Goal: Task Accomplishment & Management: Manage account settings

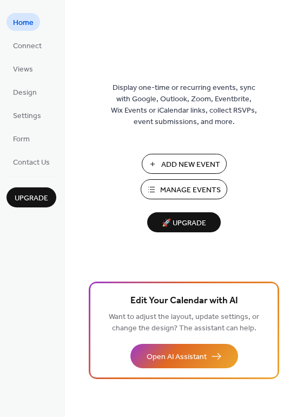
click at [193, 163] on span "Add New Event" at bounding box center [190, 164] width 59 height 11
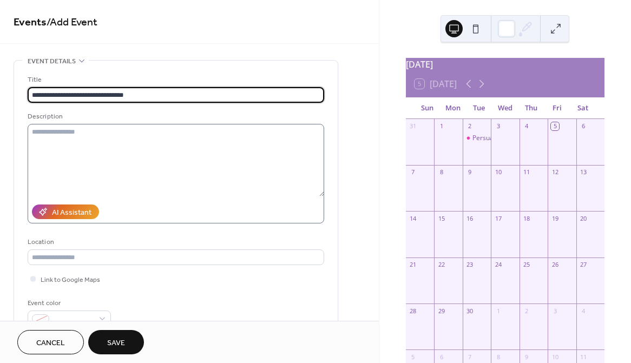
type input "**********"
click at [287, 147] on textarea at bounding box center [176, 160] width 296 height 72
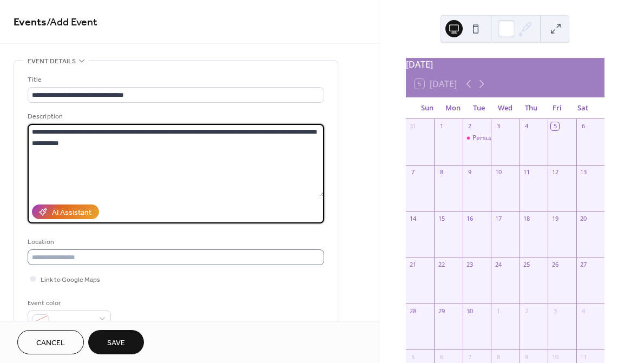
type textarea "**********"
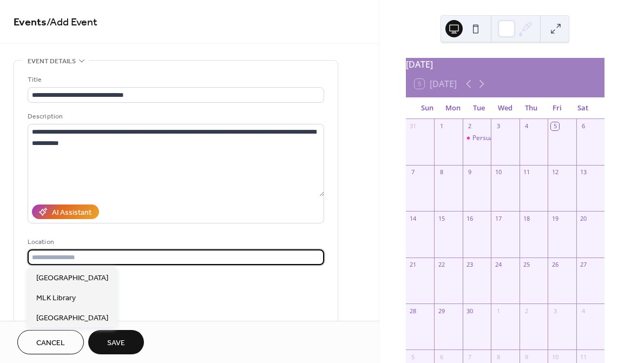
click at [141, 258] on input "text" at bounding box center [176, 257] width 296 height 16
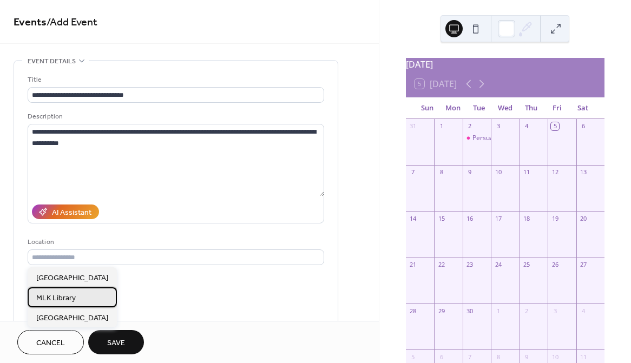
click at [71, 295] on span "MLK Library" at bounding box center [55, 298] width 39 height 11
type input "**********"
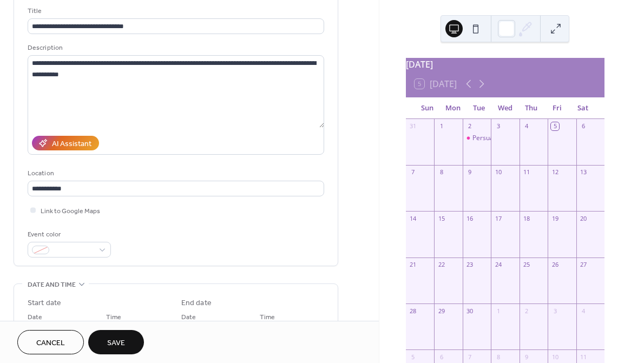
scroll to position [86, 0]
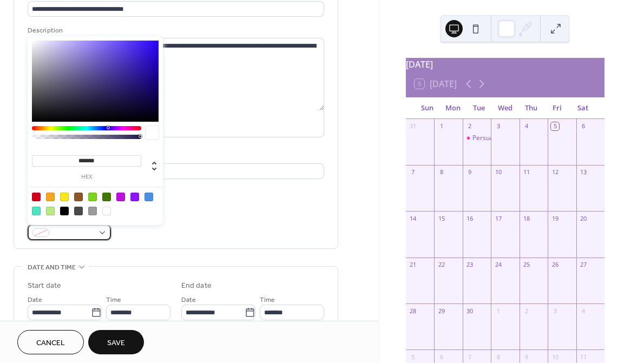
click at [60, 228] on span at bounding box center [74, 233] width 40 height 11
click at [134, 196] on div at bounding box center [134, 197] width 9 height 9
type input "*******"
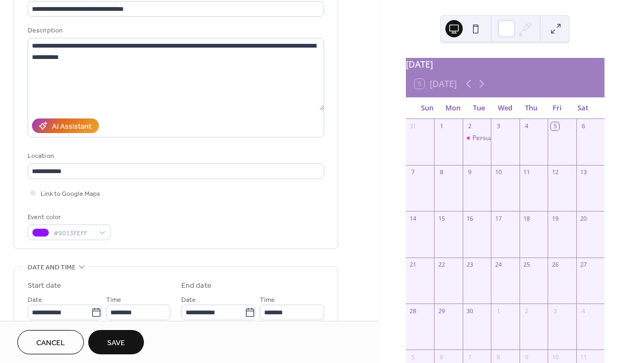
click at [144, 230] on div "Event color #9013FEFF" at bounding box center [176, 226] width 296 height 29
click at [84, 234] on span "#9013FEFF" at bounding box center [74, 233] width 40 height 11
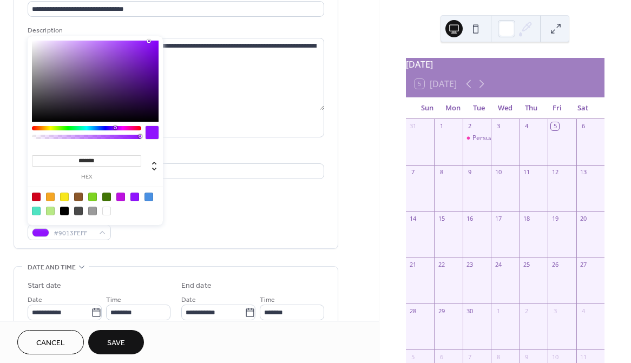
click at [90, 161] on input "*******" at bounding box center [86, 160] width 109 height 11
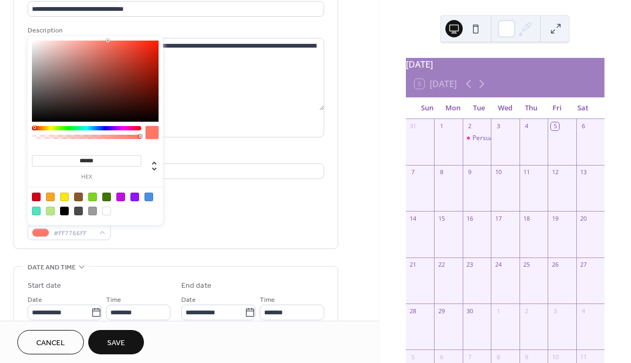
click at [105, 161] on input "******" at bounding box center [86, 160] width 109 height 11
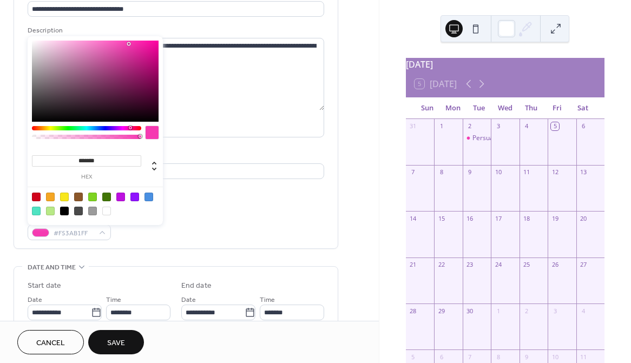
type input "*******"
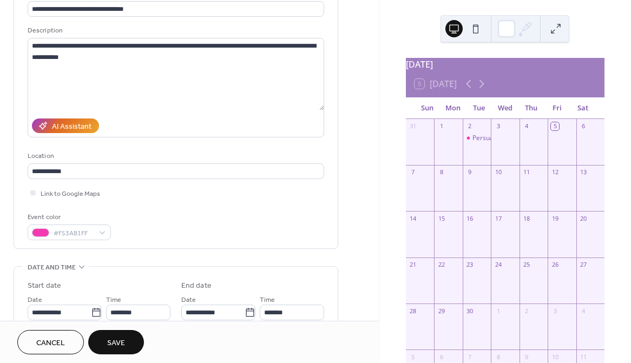
click at [213, 253] on div "**********" at bounding box center [176, 299] width 325 height 651
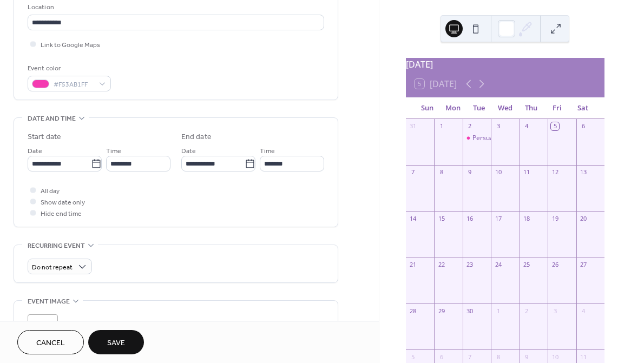
scroll to position [236, 0]
click at [55, 160] on input "**********" at bounding box center [59, 162] width 63 height 16
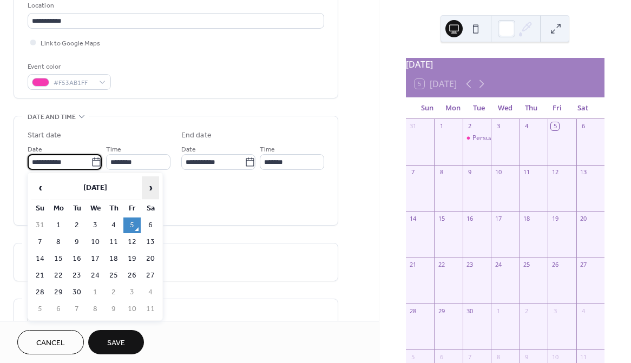
click at [148, 186] on span "›" at bounding box center [150, 188] width 16 height 22
click at [75, 273] on td "21" at bounding box center [76, 276] width 17 height 16
type input "**********"
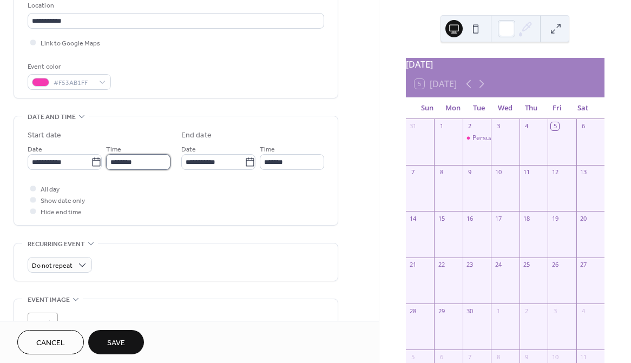
click at [141, 162] on input "********" at bounding box center [138, 162] width 64 height 16
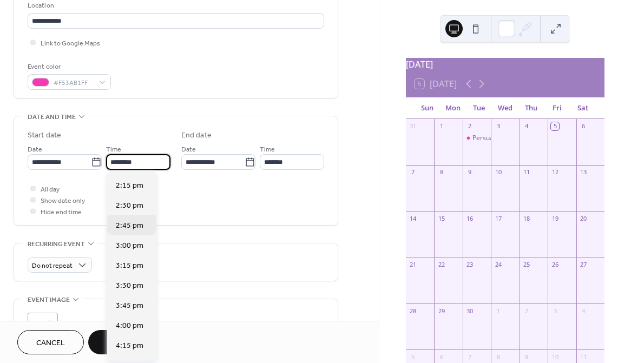
scroll to position [1139, 0]
click at [122, 327] on span "4:00 pm" at bounding box center [130, 324] width 28 height 11
type input "*******"
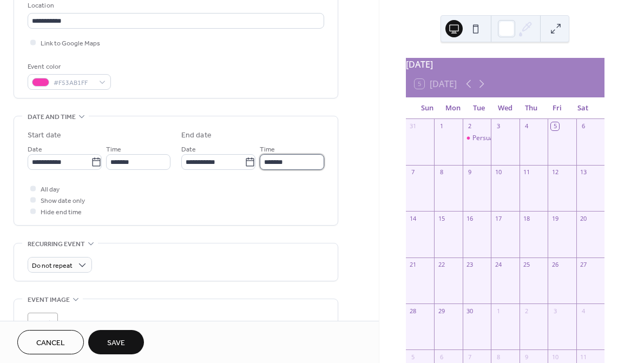
click at [280, 163] on input "*******" at bounding box center [292, 162] width 64 height 16
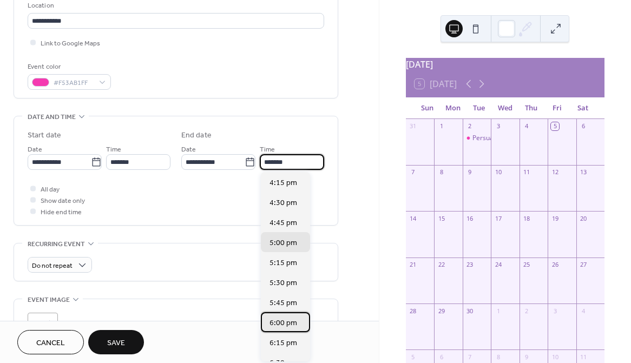
click at [279, 323] on span "6:00 pm" at bounding box center [283, 323] width 28 height 11
type input "*******"
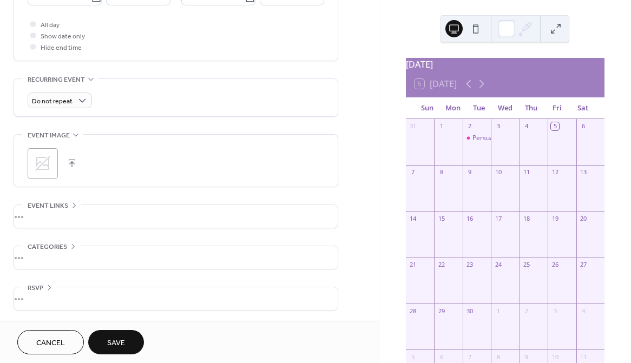
scroll to position [401, 0]
click at [43, 155] on icon at bounding box center [42, 162] width 17 height 17
click at [120, 352] on button "Save" at bounding box center [116, 342] width 56 height 24
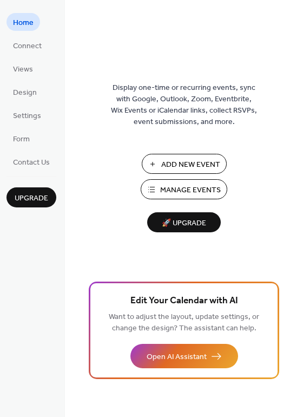
click at [151, 193] on button "Manage Events" at bounding box center [184, 189] width 87 height 20
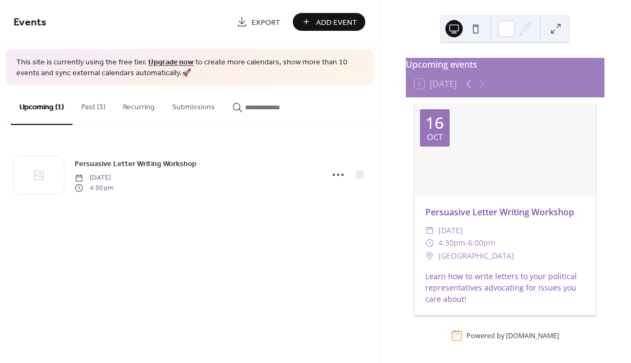
click at [100, 106] on button "Past (3)" at bounding box center [93, 104] width 42 height 38
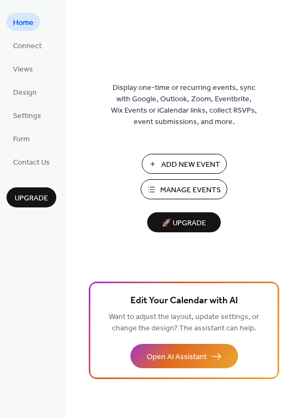
click at [198, 186] on span "Manage Events" at bounding box center [190, 189] width 61 height 11
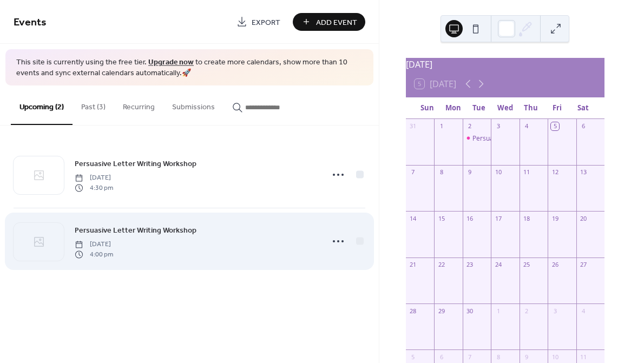
click at [222, 236] on div "Persuasive Letter Writing Workshop Tuesday, October 21, 2025 4:00 pm" at bounding box center [195, 241] width 241 height 35
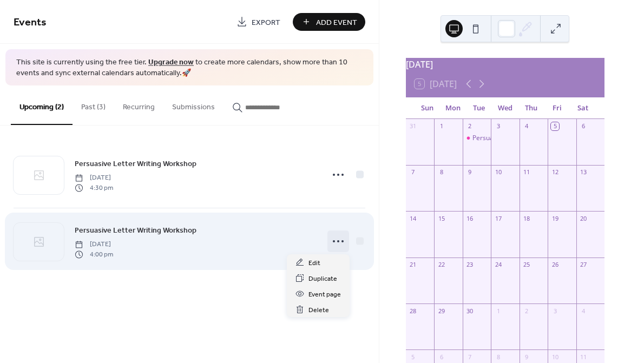
click at [346, 239] on div at bounding box center [338, 241] width 22 height 22
click at [347, 239] on div at bounding box center [338, 241] width 22 height 22
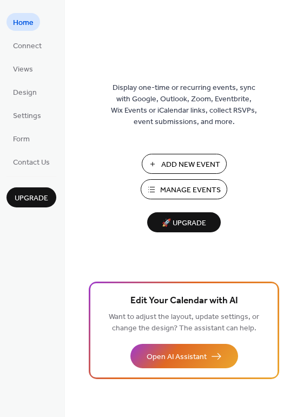
click at [175, 184] on span "Manage Events" at bounding box center [190, 189] width 61 height 11
click at [25, 118] on span "Settings" at bounding box center [27, 115] width 28 height 11
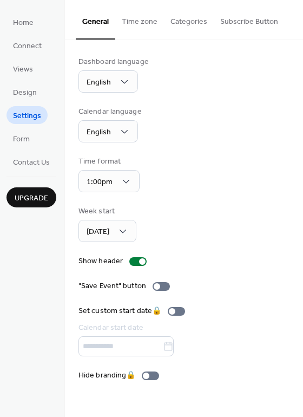
click at [182, 19] on button "Categories" at bounding box center [189, 19] width 50 height 38
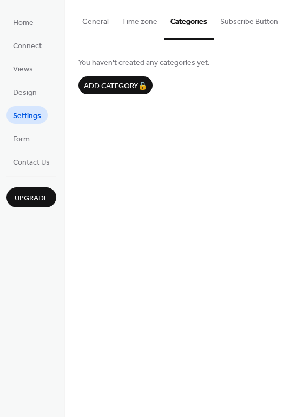
click at [151, 23] on button "Time zone" at bounding box center [139, 19] width 49 height 38
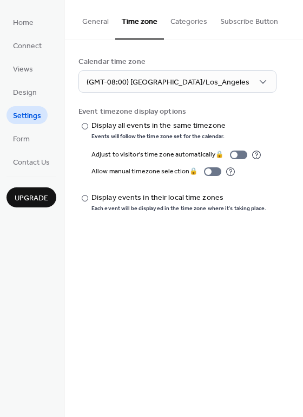
click at [99, 16] on button "General" at bounding box center [95, 19] width 39 height 38
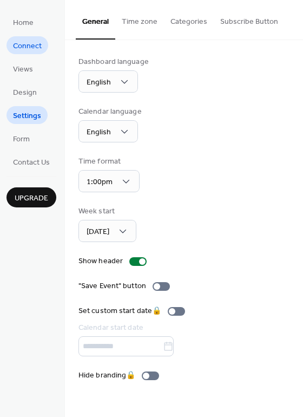
click at [35, 48] on span "Connect" at bounding box center [27, 46] width 29 height 11
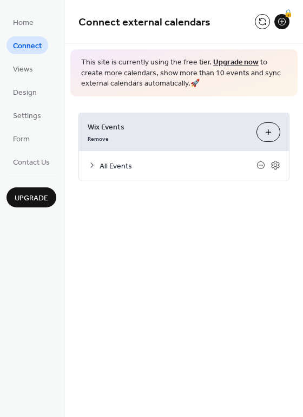
click at [102, 161] on span "All Events" at bounding box center [178, 165] width 157 height 11
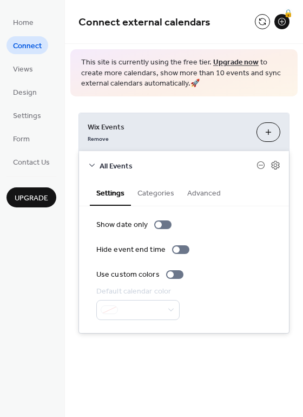
click at [206, 195] on button "Advanced" at bounding box center [204, 192] width 47 height 25
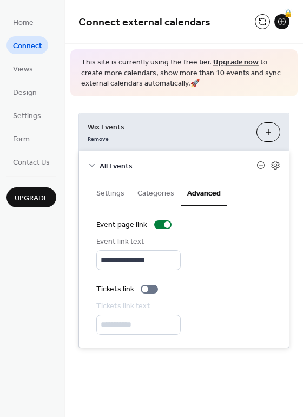
click at [104, 188] on button "Settings" at bounding box center [110, 192] width 41 height 25
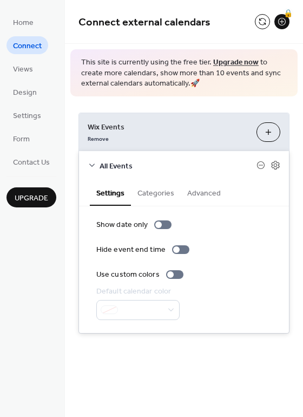
click at [98, 167] on div "All Events" at bounding box center [184, 165] width 210 height 29
click at [85, 167] on div "All Events" at bounding box center [184, 165] width 210 height 29
click at [90, 167] on icon at bounding box center [92, 165] width 9 height 9
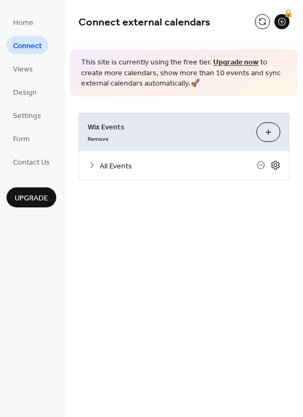
click at [279, 167] on icon at bounding box center [275, 165] width 8 height 9
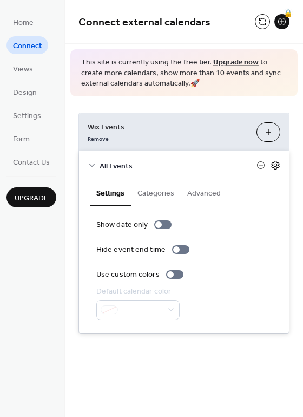
click at [279, 167] on icon at bounding box center [275, 165] width 8 height 9
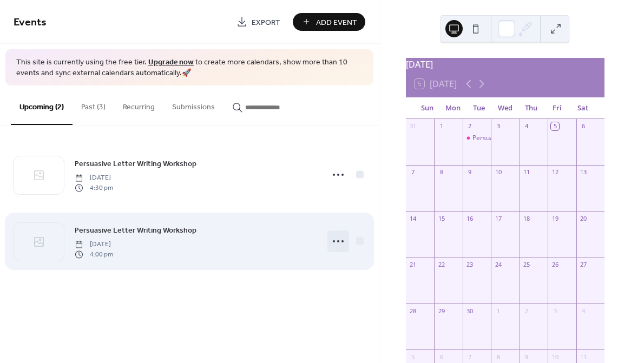
click at [337, 241] on circle at bounding box center [338, 241] width 2 height 2
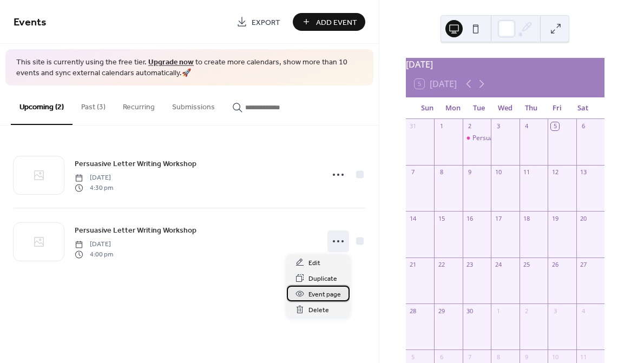
click at [312, 294] on span "Event page" at bounding box center [324, 294] width 32 height 11
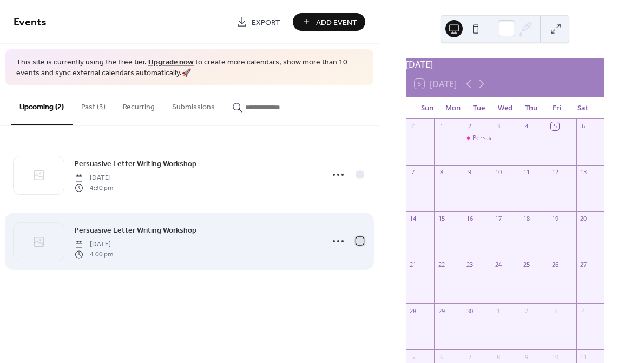
click at [361, 241] on div at bounding box center [360, 242] width 8 height 8
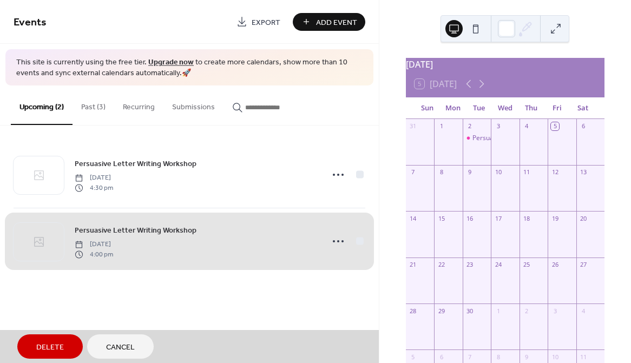
click at [361, 241] on div "Persuasive Letter Writing Workshop Tuesday, October 21, 2025 4:00 pm" at bounding box center [190, 241] width 352 height 67
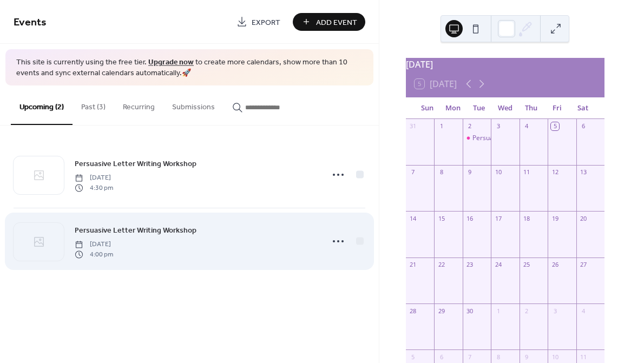
click at [113, 247] on span "Tuesday, October 21, 2025" at bounding box center [94, 245] width 38 height 10
click at [27, 245] on div at bounding box center [39, 242] width 50 height 38
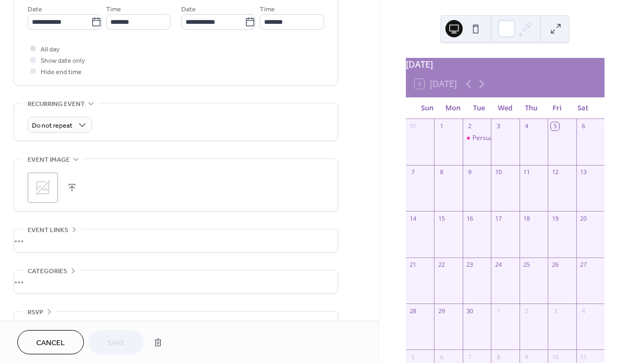
scroll to position [401, 0]
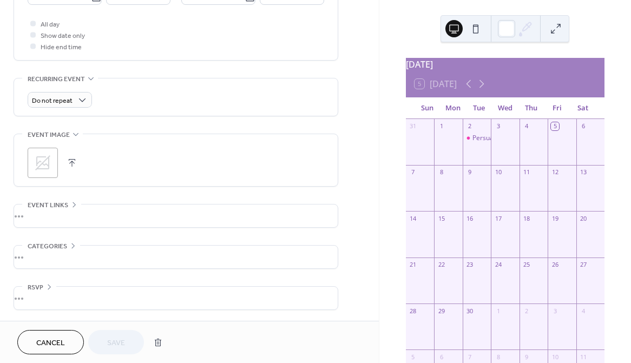
click at [50, 150] on div ";" at bounding box center [43, 163] width 30 height 30
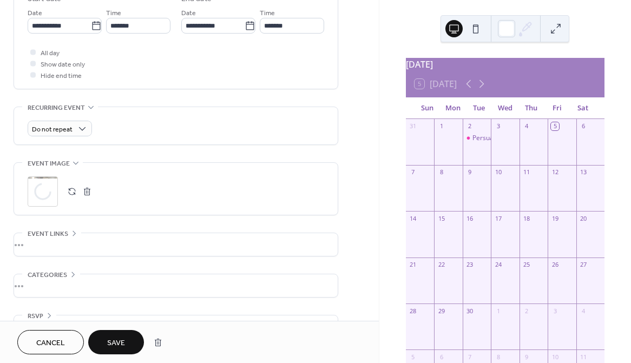
scroll to position [372, 0]
click at [85, 195] on button "button" at bounding box center [87, 192] width 15 height 15
click at [116, 339] on span "Save" at bounding box center [116, 343] width 18 height 11
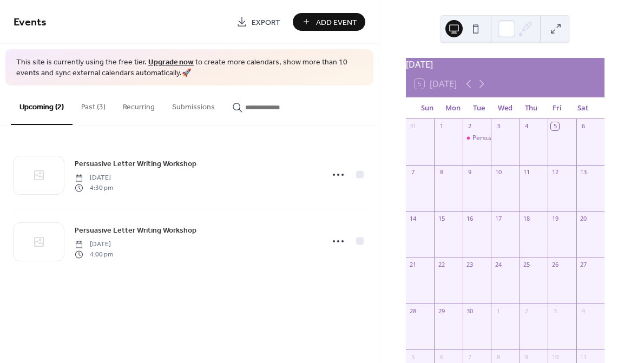
click at [255, 19] on span "Export" at bounding box center [266, 22] width 29 height 11
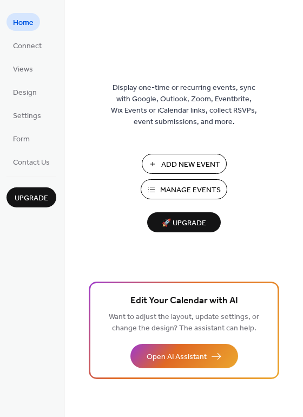
click at [179, 225] on span "🚀 Upgrade" at bounding box center [184, 223] width 61 height 15
click at [194, 192] on span "Manage Events" at bounding box center [190, 189] width 61 height 11
click at [215, 186] on span "Manage Events" at bounding box center [190, 189] width 61 height 11
click at [27, 116] on span "Settings" at bounding box center [27, 115] width 28 height 11
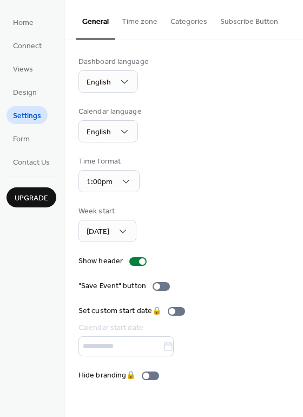
click at [127, 19] on button "Time zone" at bounding box center [139, 19] width 49 height 38
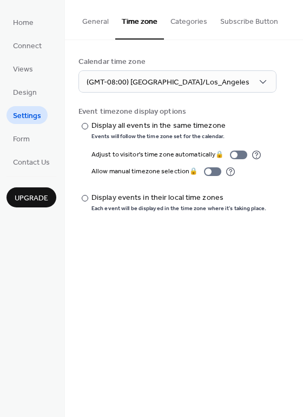
click at [170, 22] on button "Categories" at bounding box center [189, 19] width 50 height 38
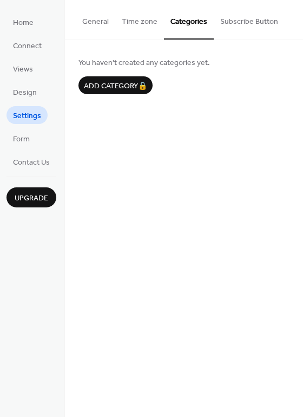
click at [253, 28] on button "Subscribe Button" at bounding box center [249, 19] width 71 height 38
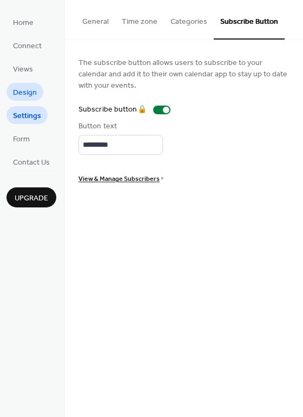
click at [38, 91] on link "Design" at bounding box center [24, 92] width 37 height 18
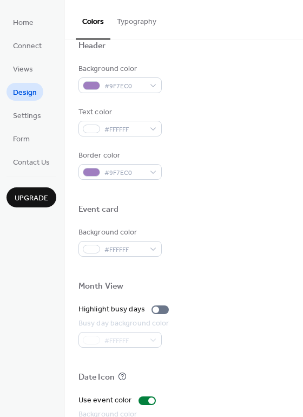
scroll to position [463, 0]
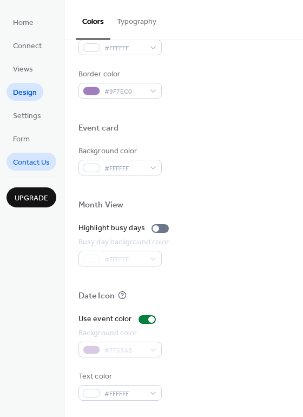
click at [19, 160] on span "Contact Us" at bounding box center [31, 162] width 37 height 11
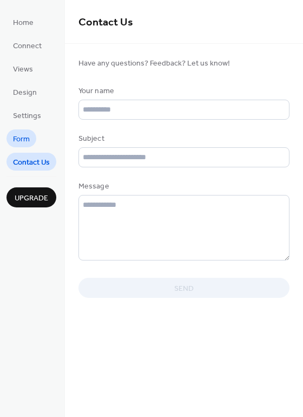
click at [25, 140] on span "Form" at bounding box center [21, 139] width 17 height 11
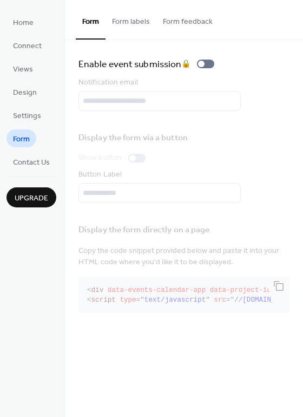
click at [25, 105] on ul "Home Connect Views Design Settings Form Contact Us" at bounding box center [31, 91] width 50 height 157
click at [19, 120] on span "Settings" at bounding box center [27, 115] width 28 height 11
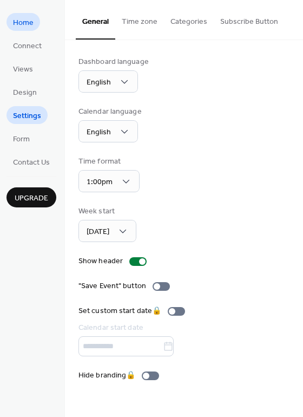
click at [30, 19] on span "Home" at bounding box center [23, 22] width 21 height 11
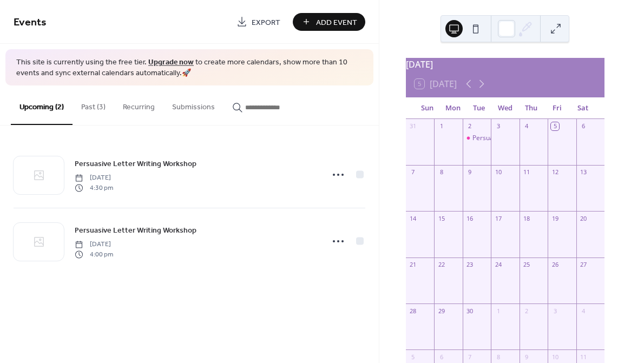
click at [473, 32] on button at bounding box center [475, 28] width 17 height 17
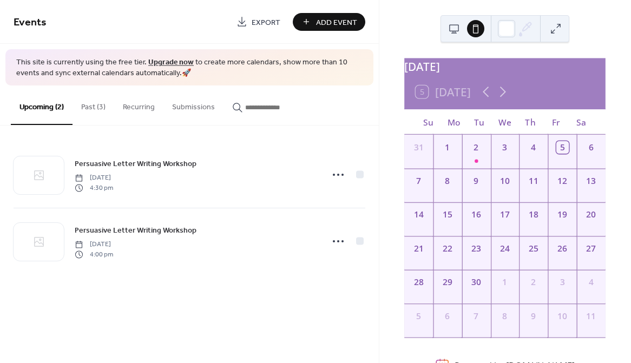
click at [457, 28] on button at bounding box center [453, 28] width 17 height 17
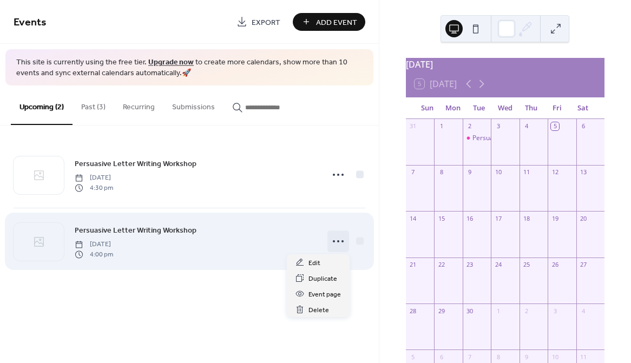
click at [336, 239] on icon at bounding box center [337, 241] width 17 height 17
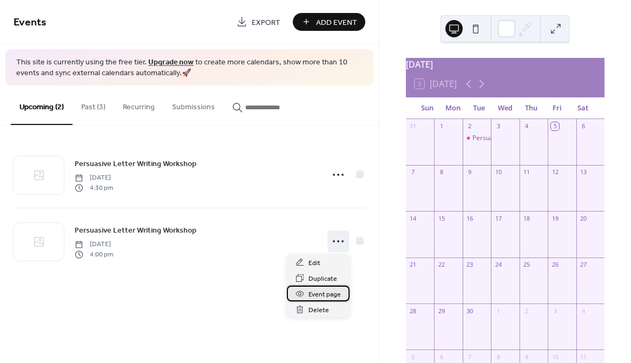
click at [326, 288] on div "Event page" at bounding box center [318, 294] width 63 height 16
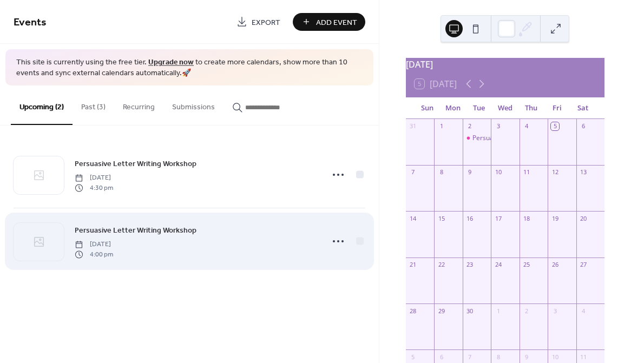
click at [143, 226] on span "Persuasive Letter Writing Workshop" at bounding box center [136, 230] width 122 height 11
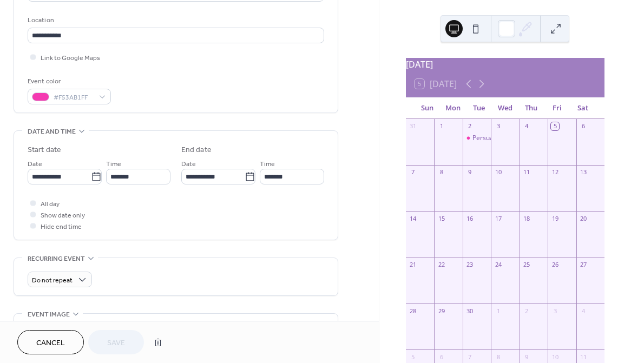
scroll to position [223, 0]
click at [32, 57] on div at bounding box center [32, 55] width 5 height 5
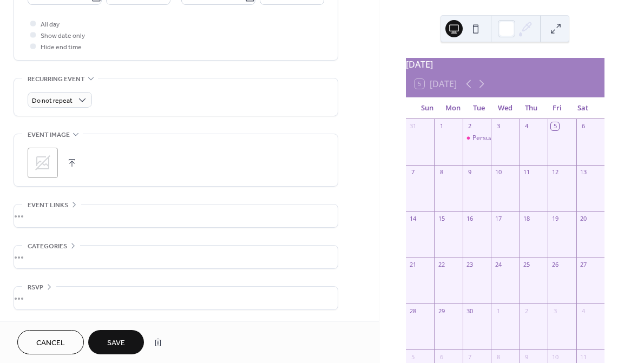
scroll to position [399, 0]
click at [40, 286] on span "RSVP" at bounding box center [36, 289] width 16 height 11
click at [57, 253] on div "•••" at bounding box center [176, 259] width 324 height 23
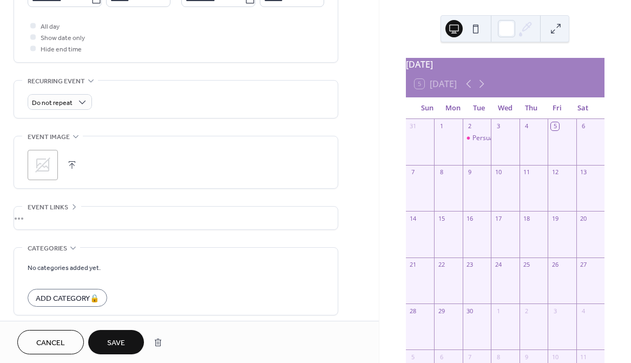
click at [58, 249] on span "Categories" at bounding box center [47, 248] width 39 height 11
click at [61, 216] on div "•••" at bounding box center [176, 218] width 324 height 23
click at [61, 216] on div "URL Text to display Open in new tab" at bounding box center [176, 260] width 296 height 107
click at [62, 212] on span "Event links" at bounding box center [48, 207] width 41 height 11
click at [58, 203] on span "Event links" at bounding box center [48, 207] width 41 height 11
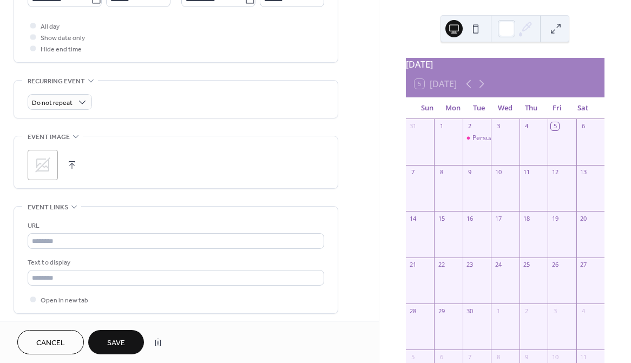
click at [105, 340] on button "Save" at bounding box center [116, 342] width 56 height 24
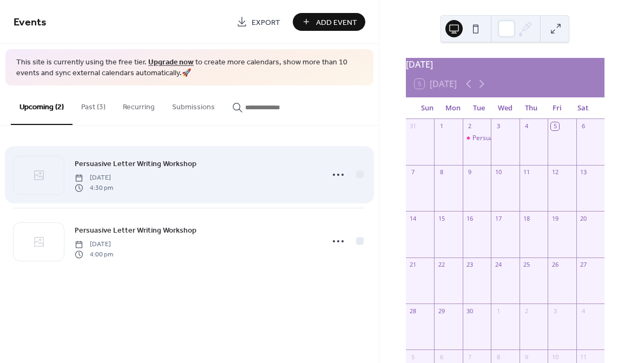
click at [113, 176] on span "[DATE]" at bounding box center [94, 178] width 38 height 10
click at [335, 173] on icon at bounding box center [337, 174] width 17 height 17
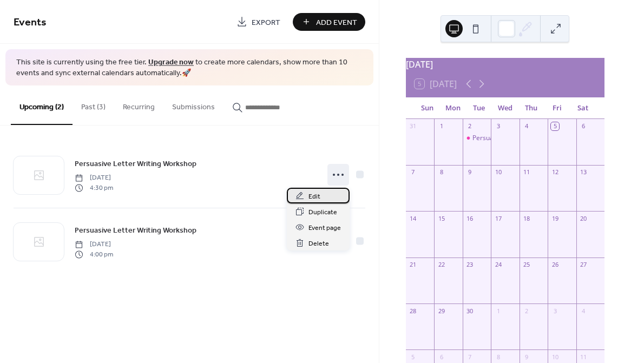
click at [319, 194] on span "Edit" at bounding box center [314, 196] width 12 height 11
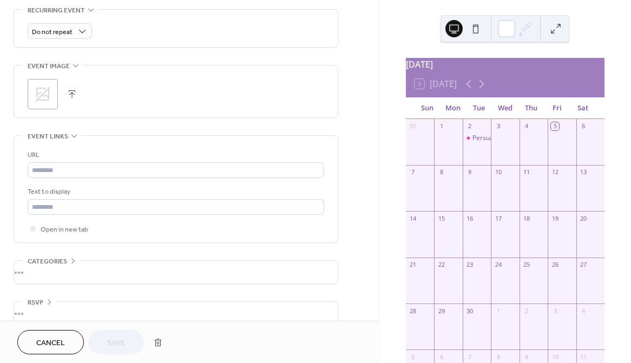
scroll to position [485, 0]
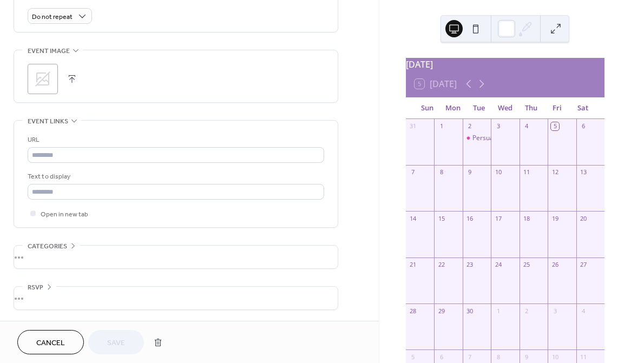
click at [58, 338] on span "Cancel" at bounding box center [50, 343] width 29 height 11
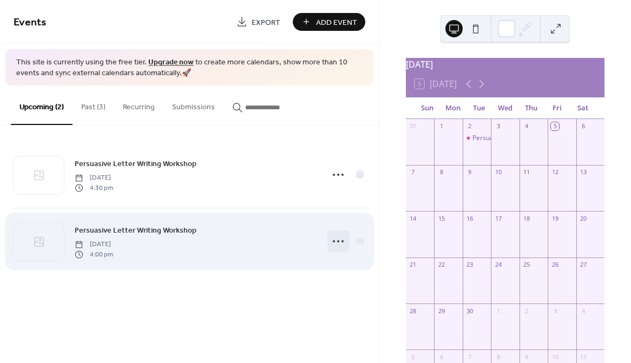
click at [334, 236] on icon at bounding box center [337, 241] width 17 height 17
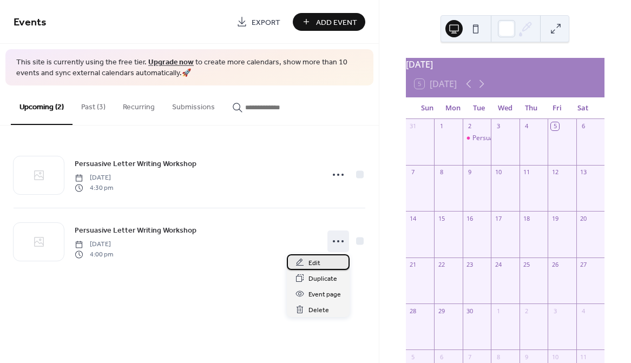
click at [319, 259] on span "Edit" at bounding box center [314, 263] width 12 height 11
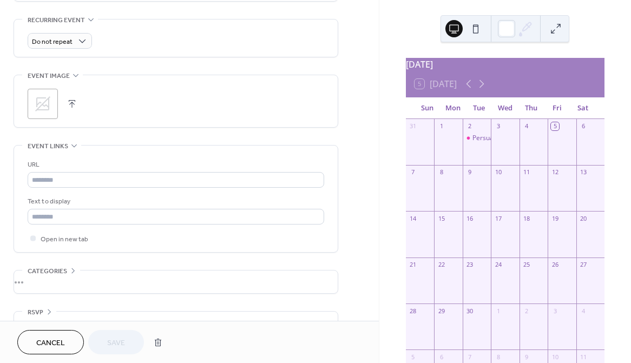
scroll to position [485, 0]
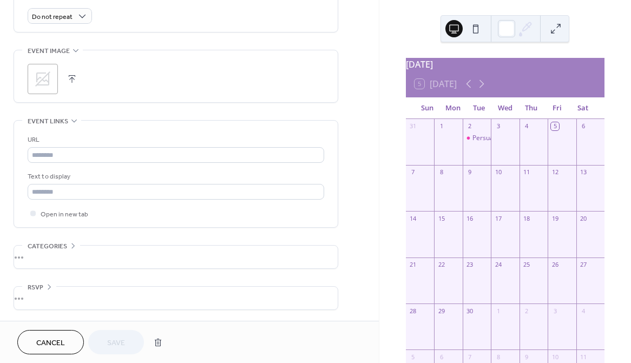
click at [433, 279] on div at bounding box center [420, 286] width 28 height 28
click at [484, 88] on icon at bounding box center [481, 83] width 13 height 13
click at [476, 281] on div "Persuasive Letter Writing Workshop" at bounding box center [526, 276] width 108 height 9
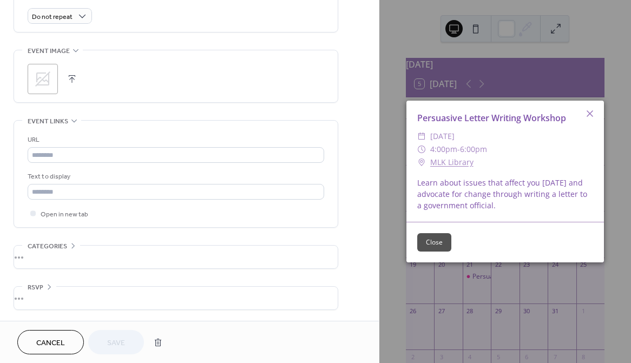
click at [439, 241] on button "Close" at bounding box center [434, 242] width 34 height 18
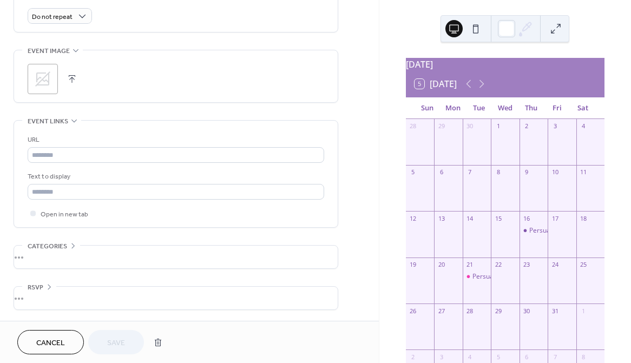
scroll to position [0, 0]
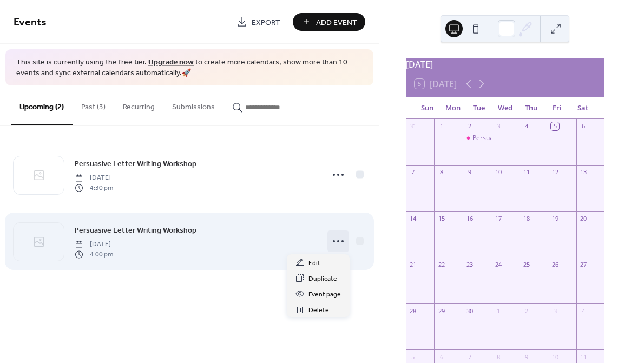
click at [336, 241] on icon at bounding box center [337, 241] width 17 height 17
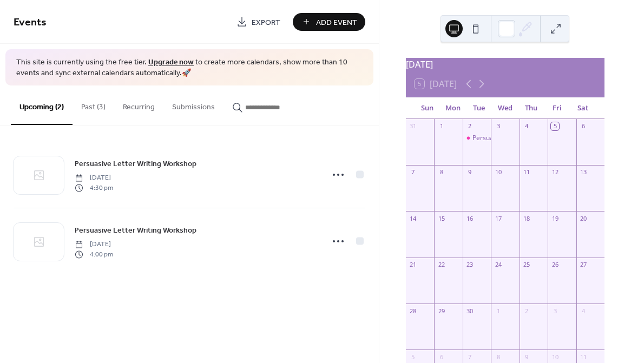
click at [191, 109] on button "Submissions" at bounding box center [193, 104] width 60 height 38
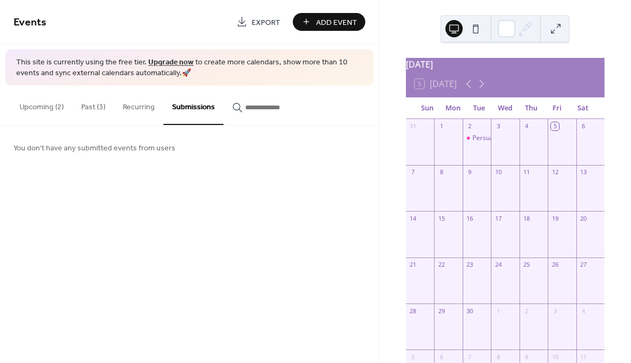
click at [123, 102] on button "Recurring" at bounding box center [138, 104] width 49 height 38
click at [53, 104] on button "Upcoming (2)" at bounding box center [42, 104] width 62 height 38
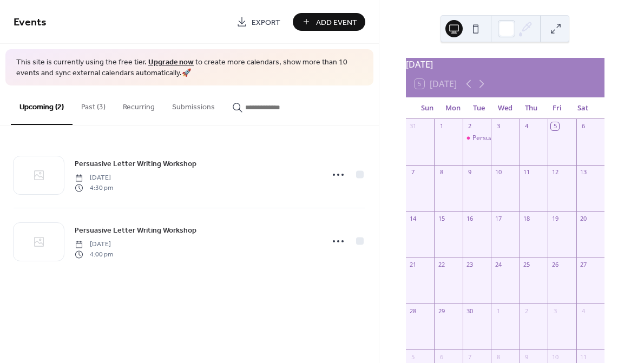
click at [79, 104] on button "Past (3)" at bounding box center [93, 104] width 42 height 38
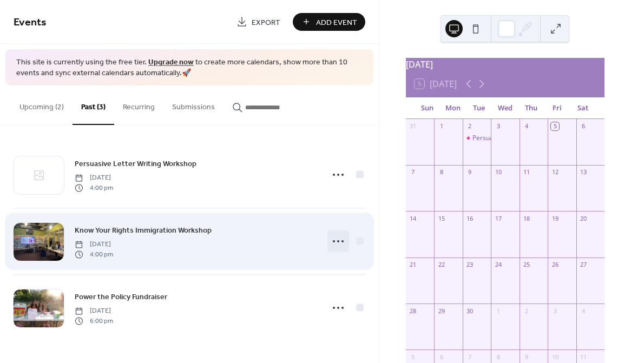
click at [338, 242] on icon at bounding box center [337, 241] width 17 height 17
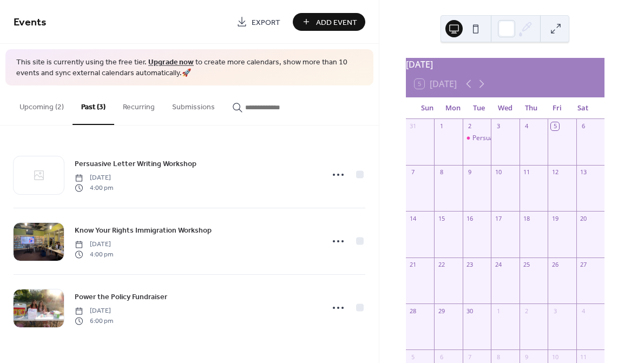
click at [36, 115] on button "Upcoming (2)" at bounding box center [42, 104] width 62 height 38
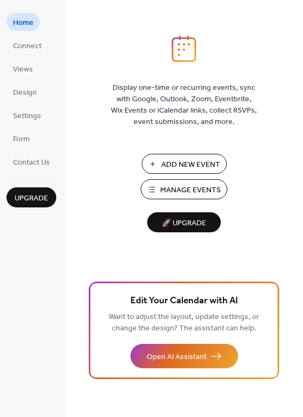
click at [176, 185] on span "Manage Events" at bounding box center [190, 189] width 61 height 11
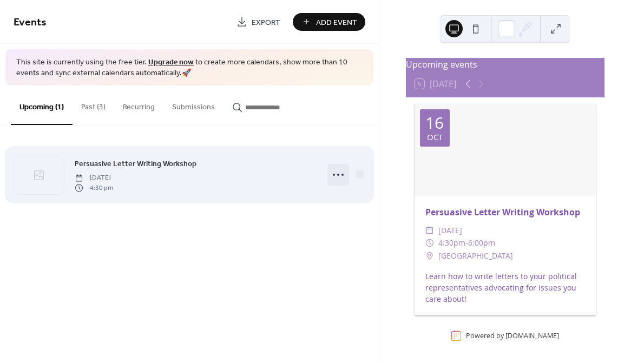
click at [340, 173] on icon at bounding box center [337, 174] width 17 height 17
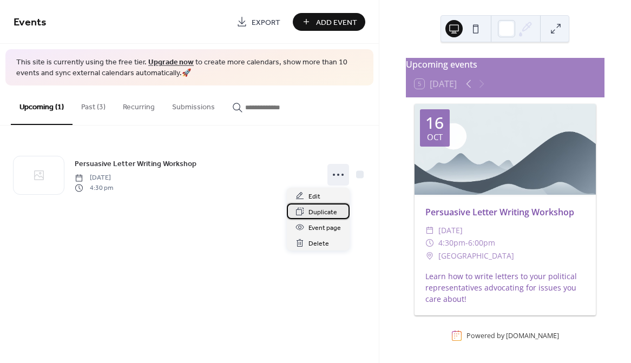
click at [302, 213] on icon at bounding box center [300, 212] width 8 height 8
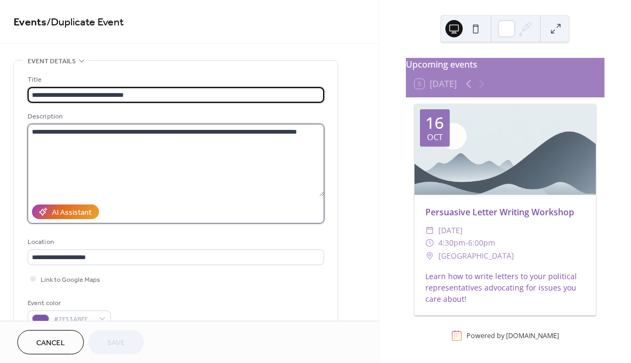
click at [72, 135] on textarea "**********" at bounding box center [176, 160] width 296 height 72
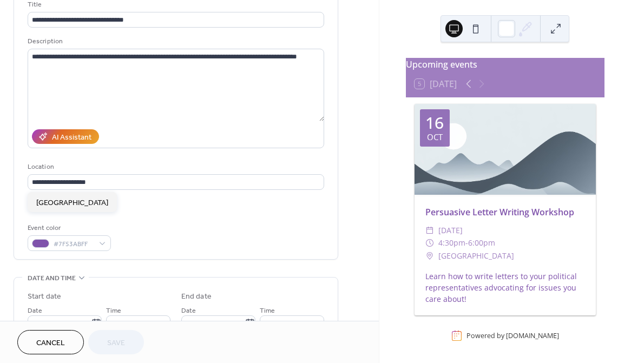
click at [101, 169] on div "Location" at bounding box center [175, 166] width 294 height 11
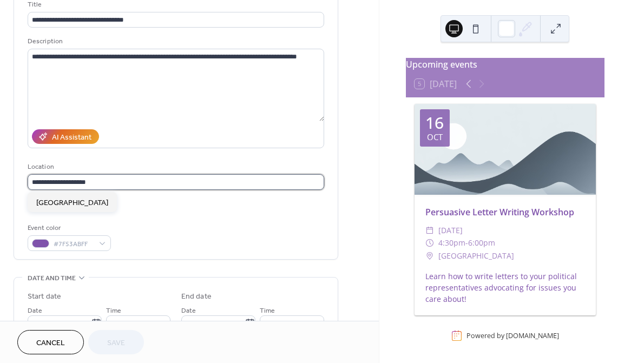
click at [102, 180] on input "**********" at bounding box center [176, 182] width 296 height 16
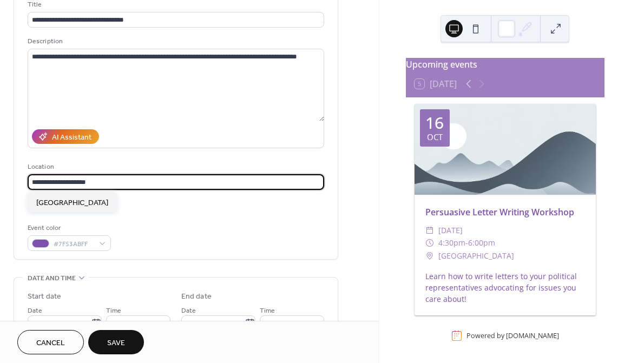
click at [102, 179] on input "**********" at bounding box center [176, 182] width 296 height 16
click at [51, 203] on span "MLK Library" at bounding box center [55, 202] width 39 height 11
type input "**********"
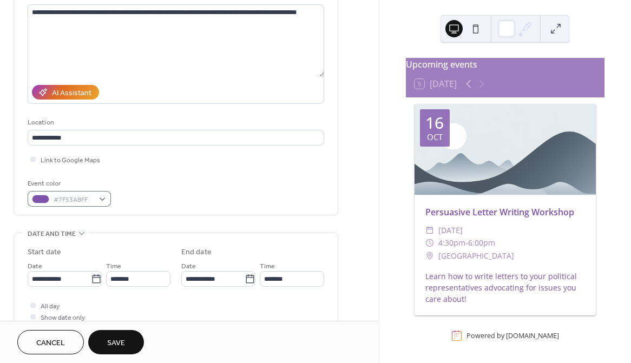
scroll to position [139, 0]
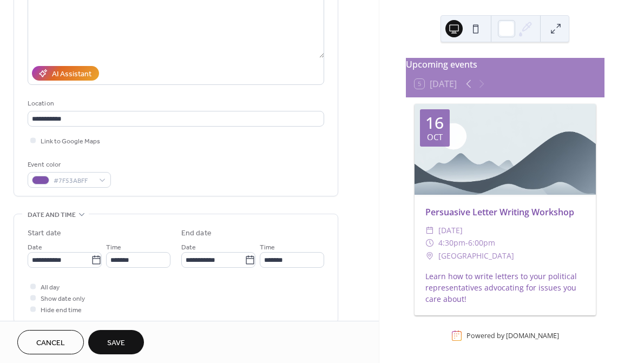
click at [88, 167] on div "Event color" at bounding box center [68, 164] width 81 height 11
click at [88, 181] on span "#7F53ABFF" at bounding box center [74, 180] width 40 height 11
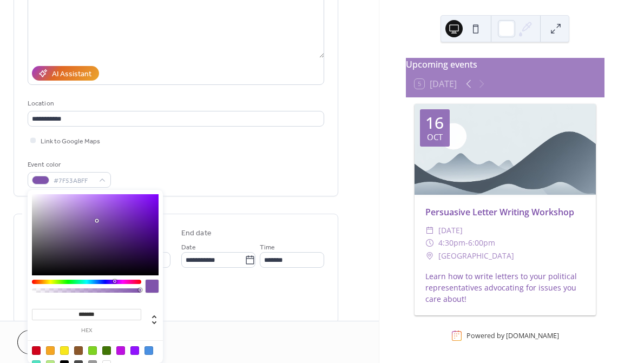
click at [92, 311] on input "*******" at bounding box center [86, 314] width 109 height 11
type input "*"
click at [131, 317] on input "**" at bounding box center [86, 314] width 109 height 11
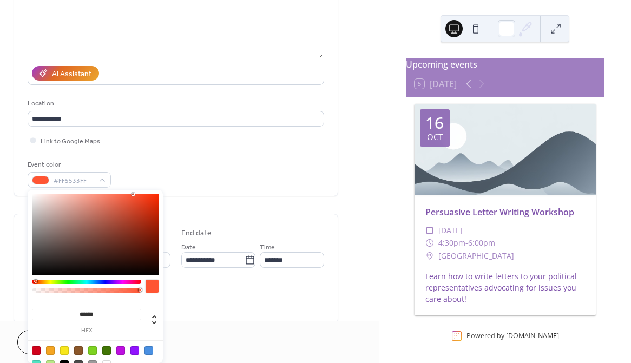
type input "*******"
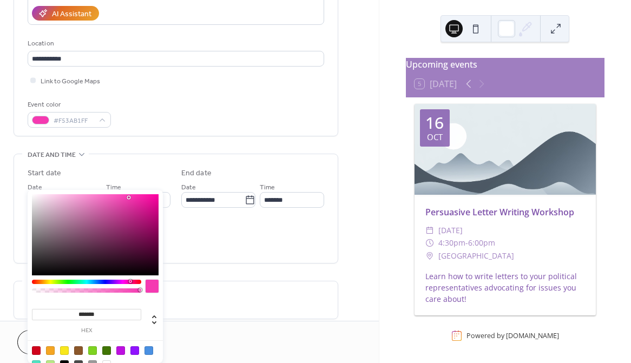
scroll to position [209, 0]
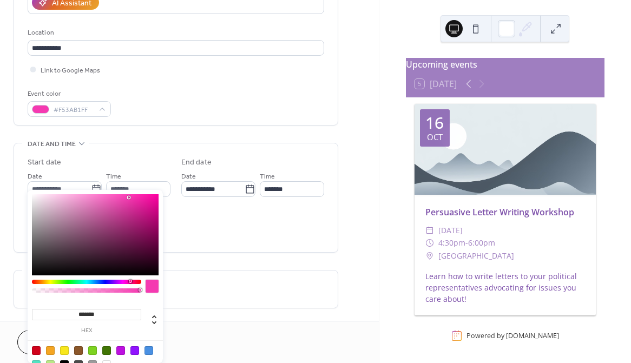
click at [228, 252] on div "**********" at bounding box center [176, 197] width 296 height 109
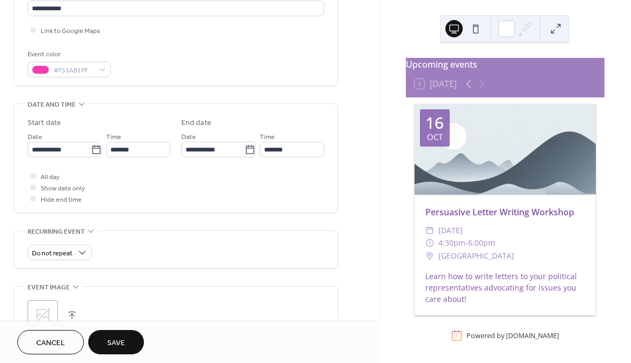
scroll to position [252, 0]
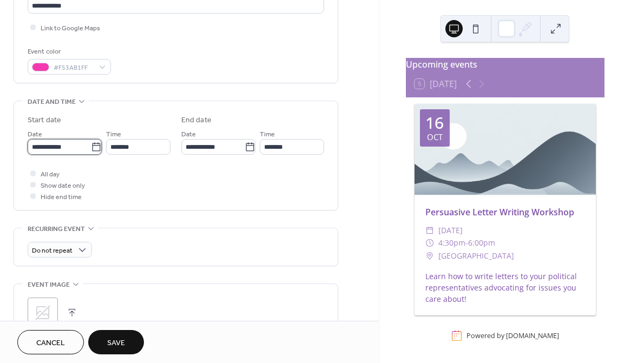
click at [83, 146] on input "**********" at bounding box center [59, 147] width 63 height 16
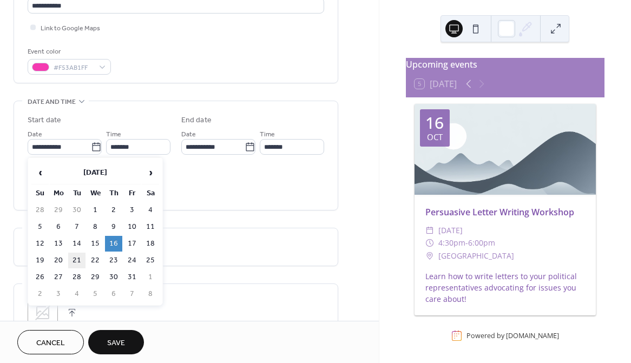
click at [72, 253] on td "21" at bounding box center [76, 261] width 17 height 16
type input "**********"
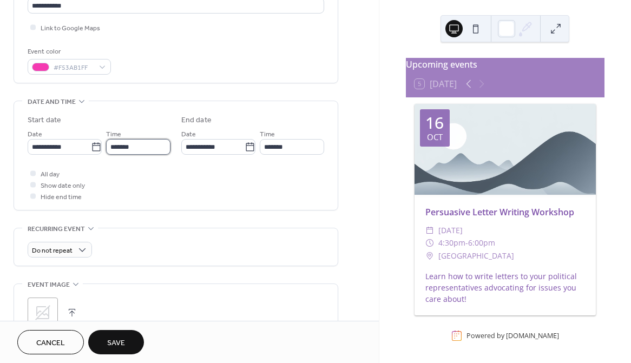
click at [118, 150] on input "*******" at bounding box center [138, 147] width 64 height 16
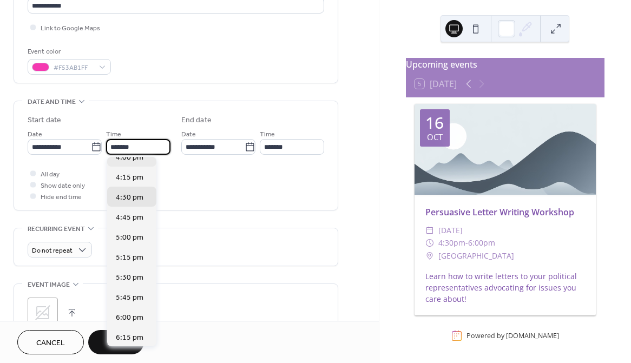
scroll to position [1280, 0]
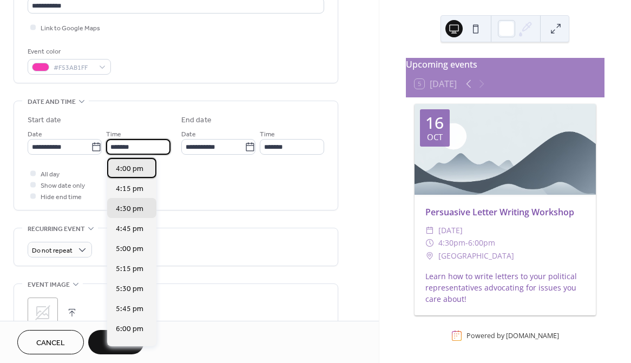
click at [120, 165] on span "4:00 pm" at bounding box center [130, 168] width 28 height 11
type input "*******"
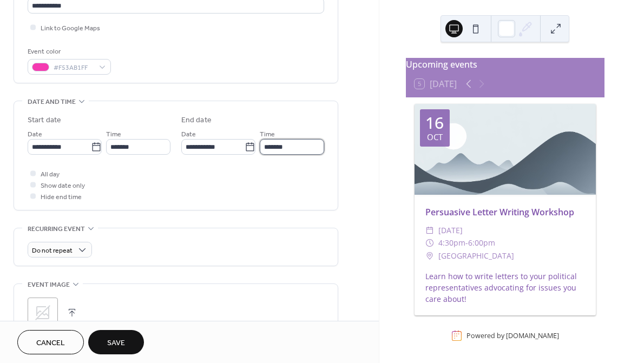
click at [289, 141] on input "*******" at bounding box center [292, 147] width 64 height 16
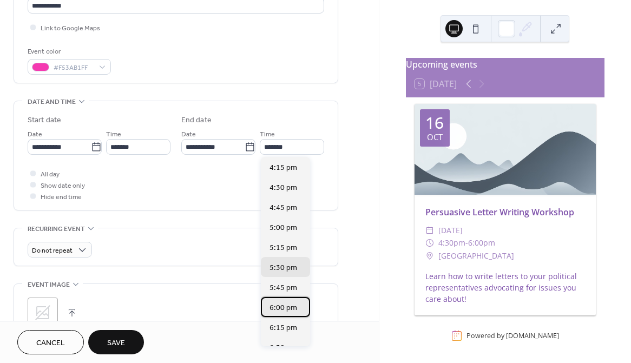
click at [280, 309] on span "6:00 pm" at bounding box center [283, 307] width 28 height 11
type input "*******"
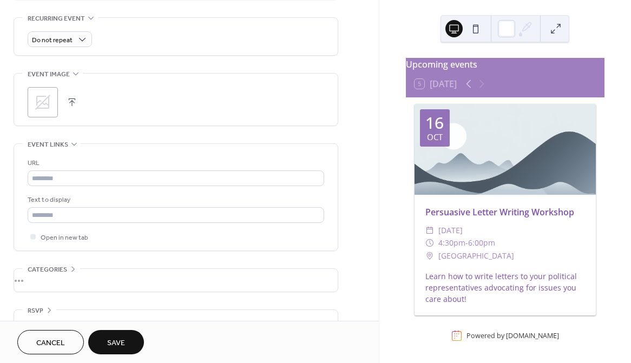
scroll to position [485, 0]
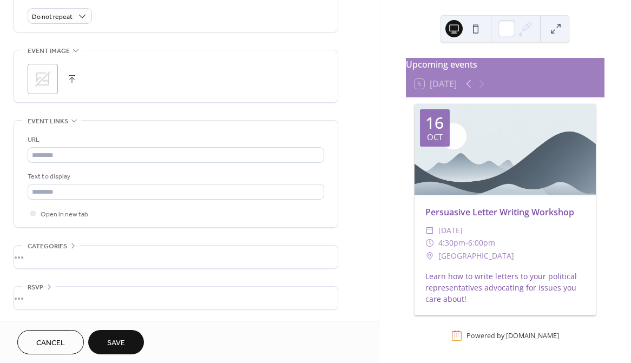
click at [116, 338] on span "Save" at bounding box center [116, 343] width 18 height 11
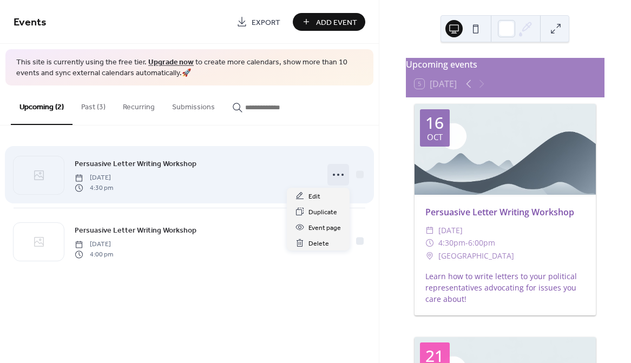
click at [333, 176] on icon at bounding box center [337, 174] width 17 height 17
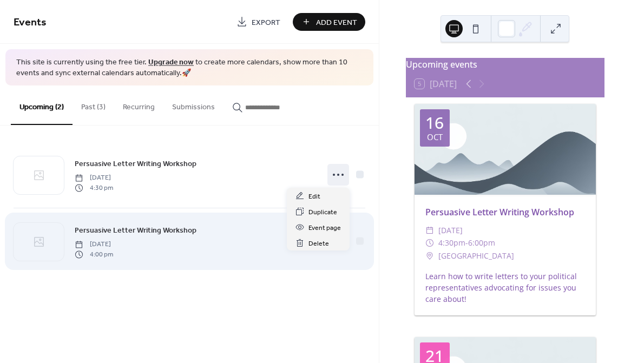
click at [312, 268] on div "Persuasive Letter Writing Workshop [DATE] 4:00 pm" at bounding box center [190, 241] width 352 height 66
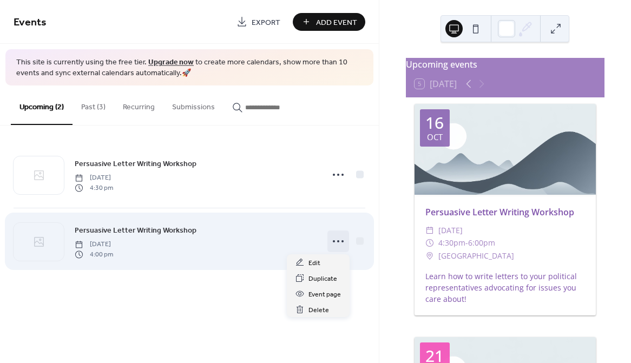
click at [339, 239] on icon at bounding box center [337, 241] width 17 height 17
click at [337, 238] on icon at bounding box center [337, 241] width 17 height 17
